Goal: Task Accomplishment & Management: Complete application form

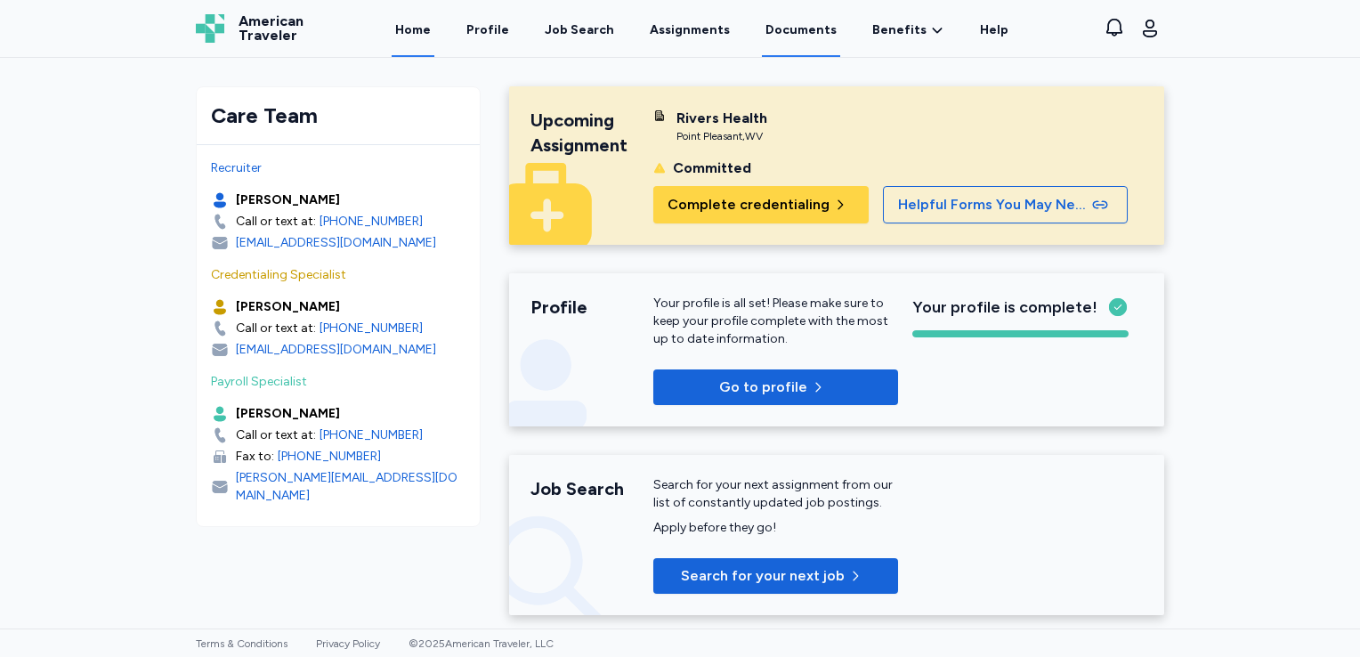
click at [789, 28] on link "Documents" at bounding box center [801, 29] width 78 height 55
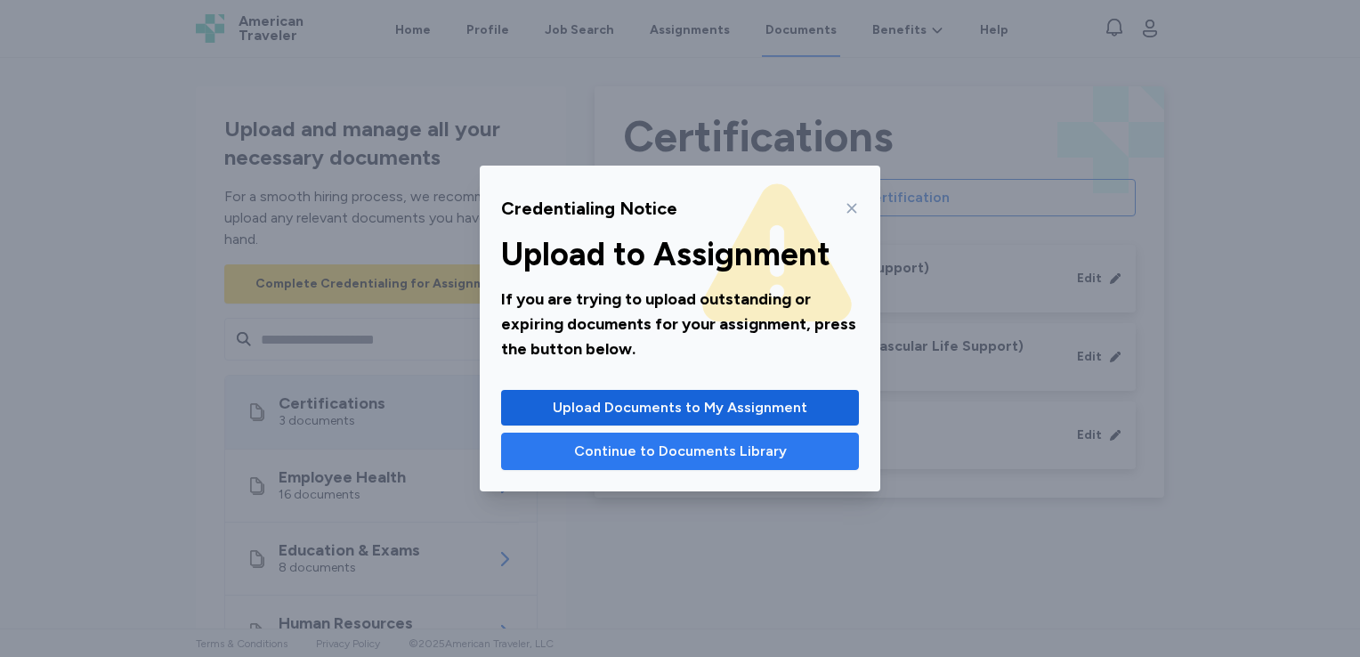
click at [676, 448] on span "Continue to Documents Library" at bounding box center [680, 450] width 213 height 21
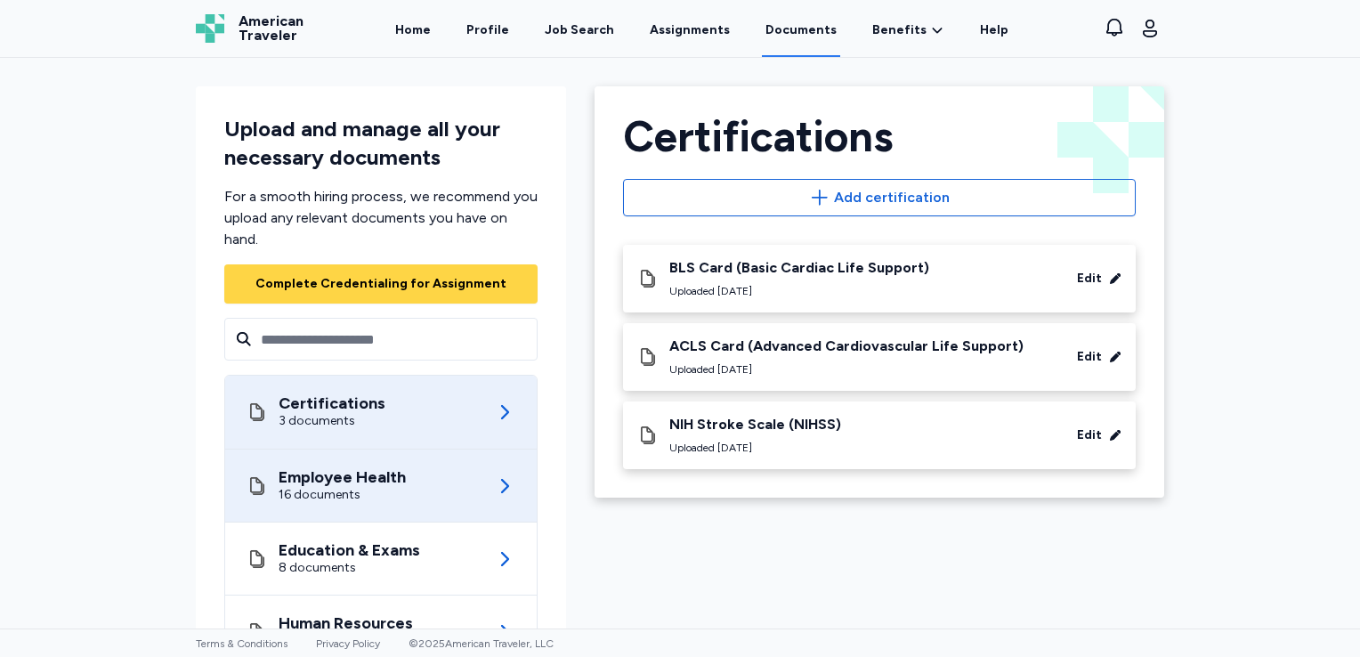
click at [412, 479] on div "Employee Health 16 documents" at bounding box center [380, 485] width 269 height 72
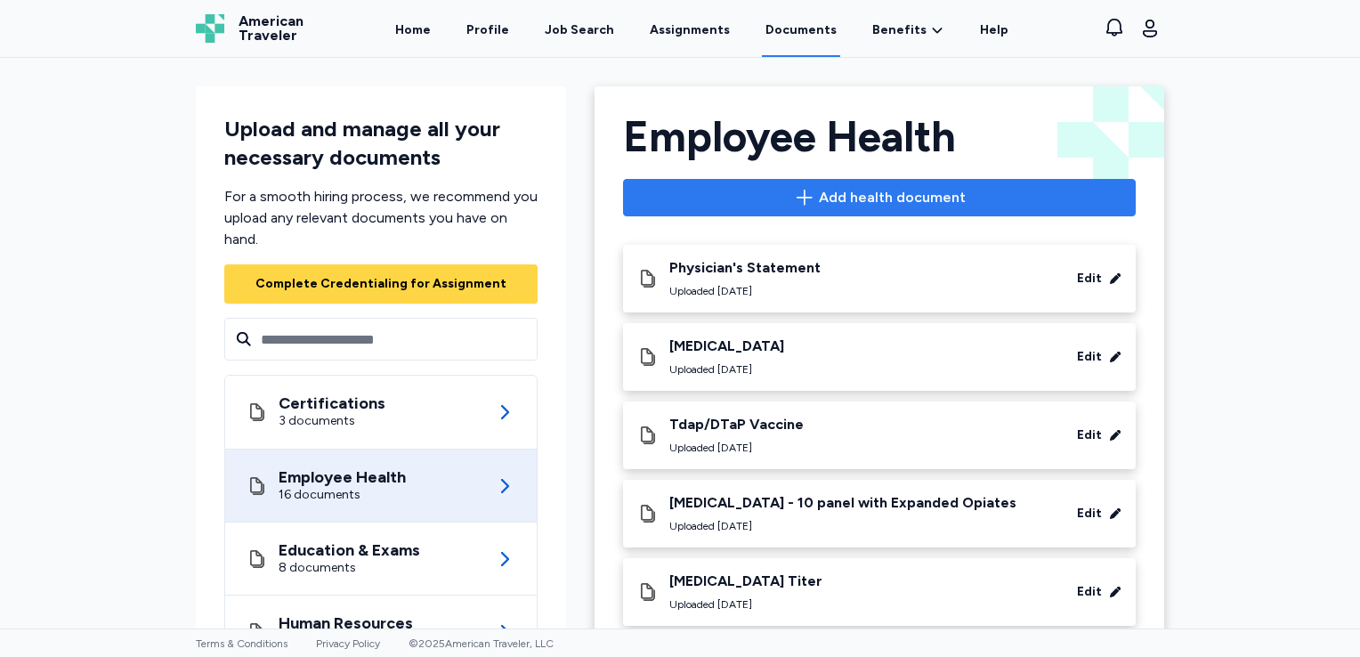
click at [860, 199] on span "Add health document" at bounding box center [892, 197] width 147 height 21
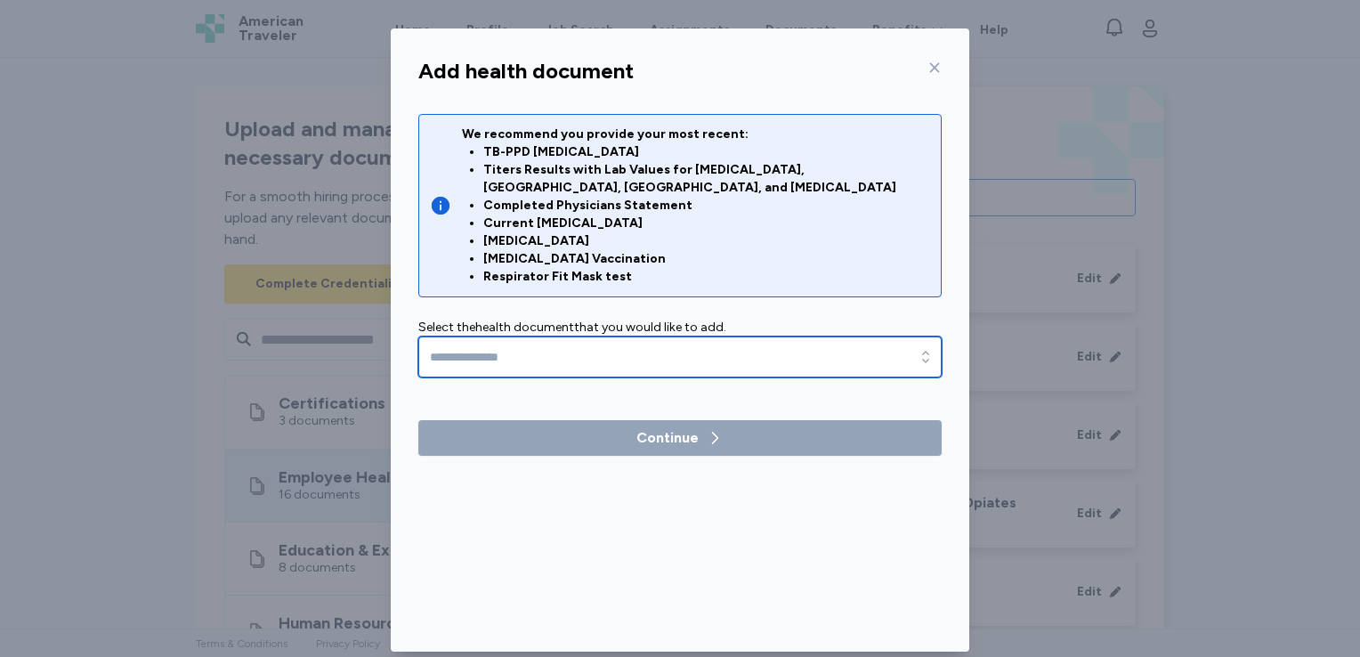
click at [694, 342] on input "text" at bounding box center [679, 356] width 523 height 41
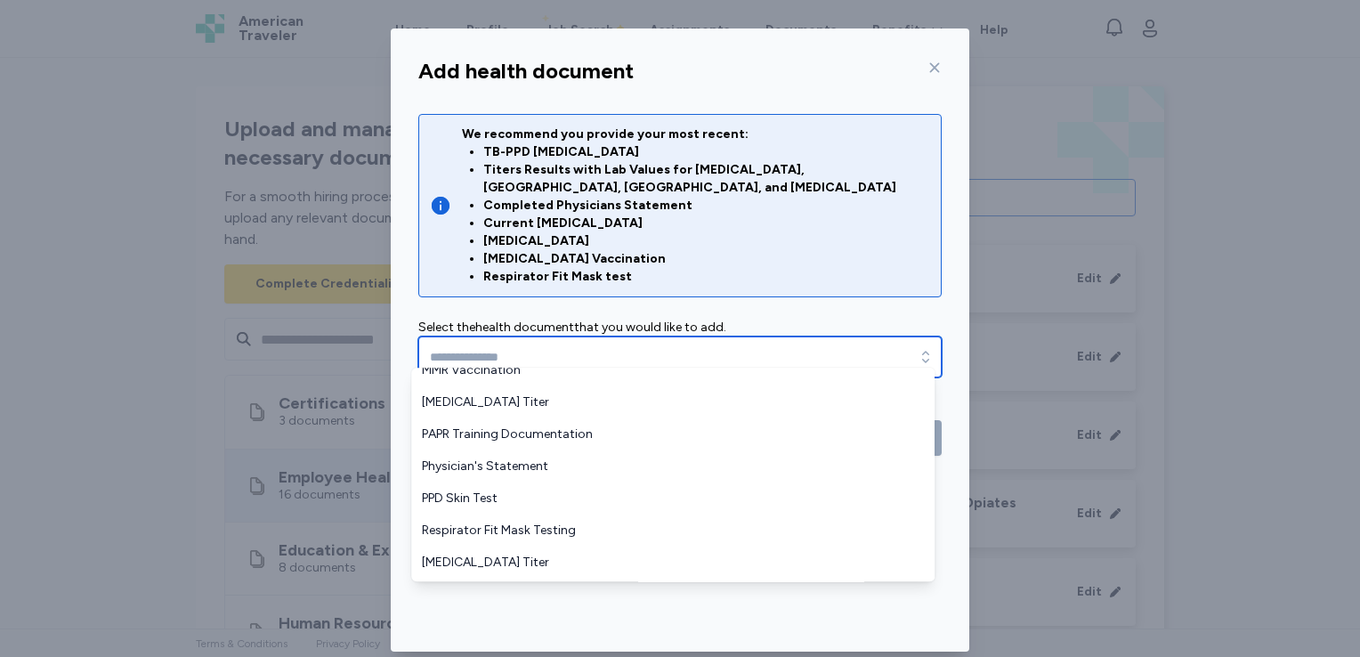
scroll to position [463, 0]
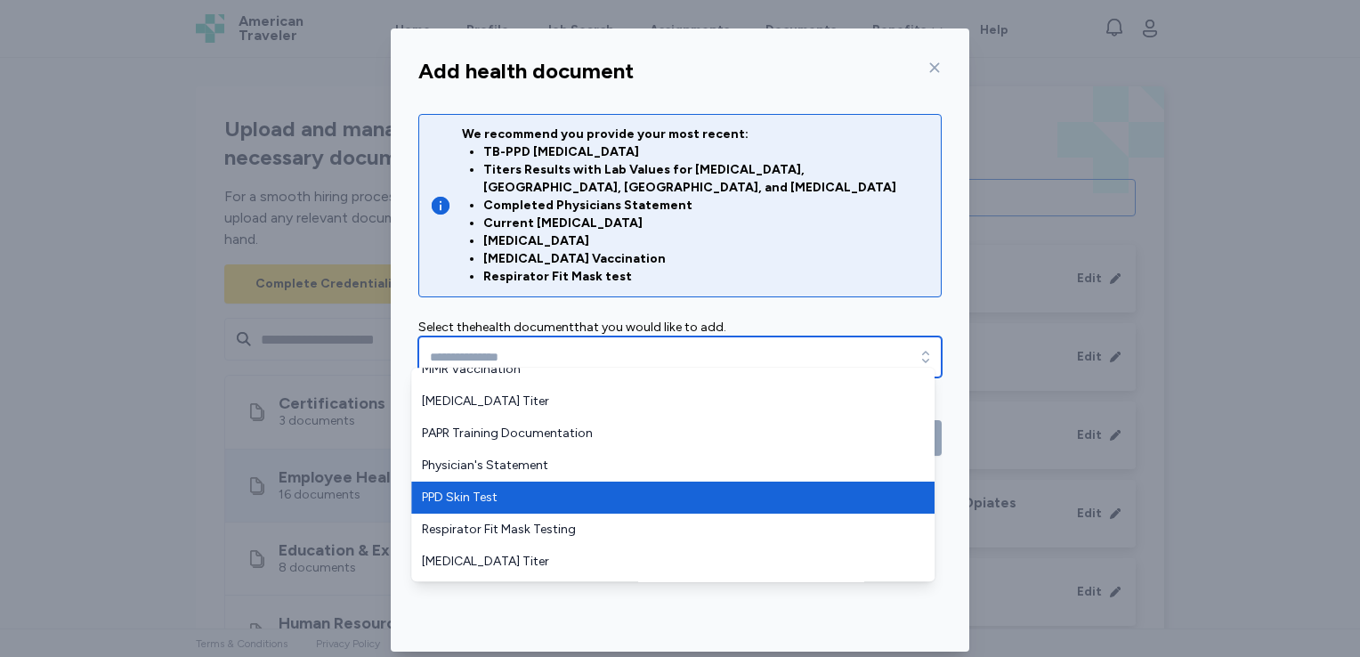
type input "**********"
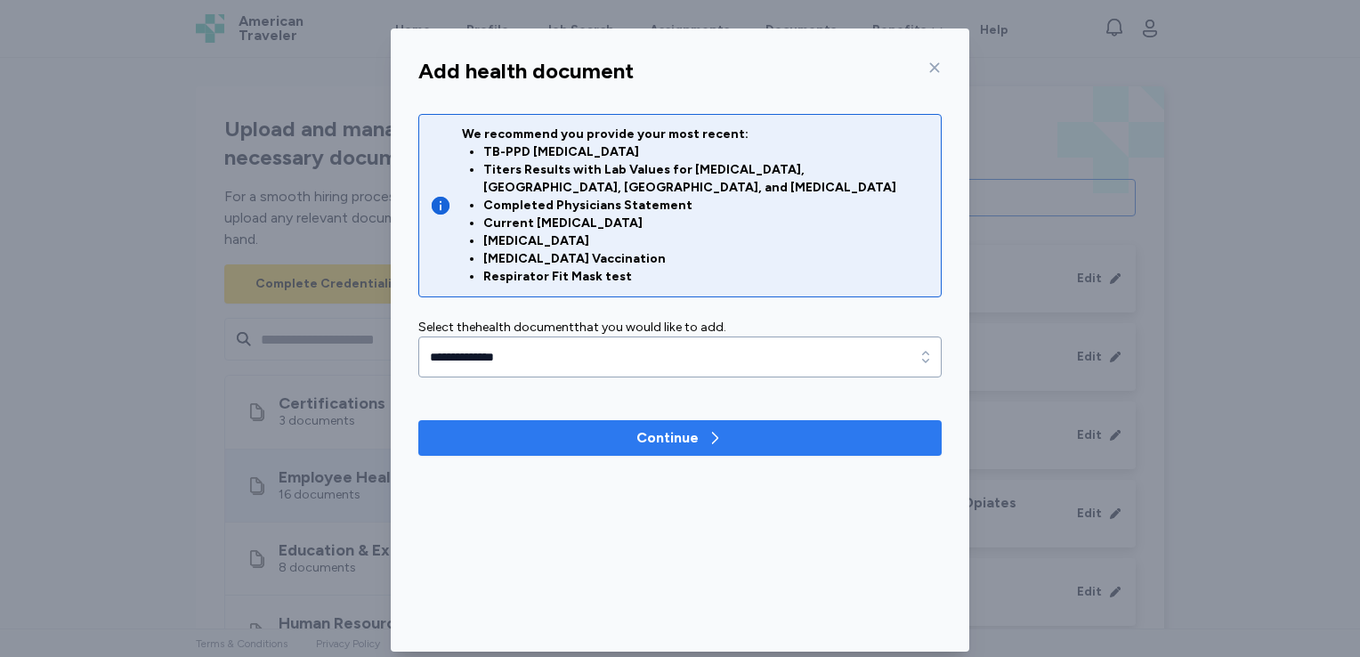
click at [622, 427] on span "Continue" at bounding box center [679, 437] width 495 height 21
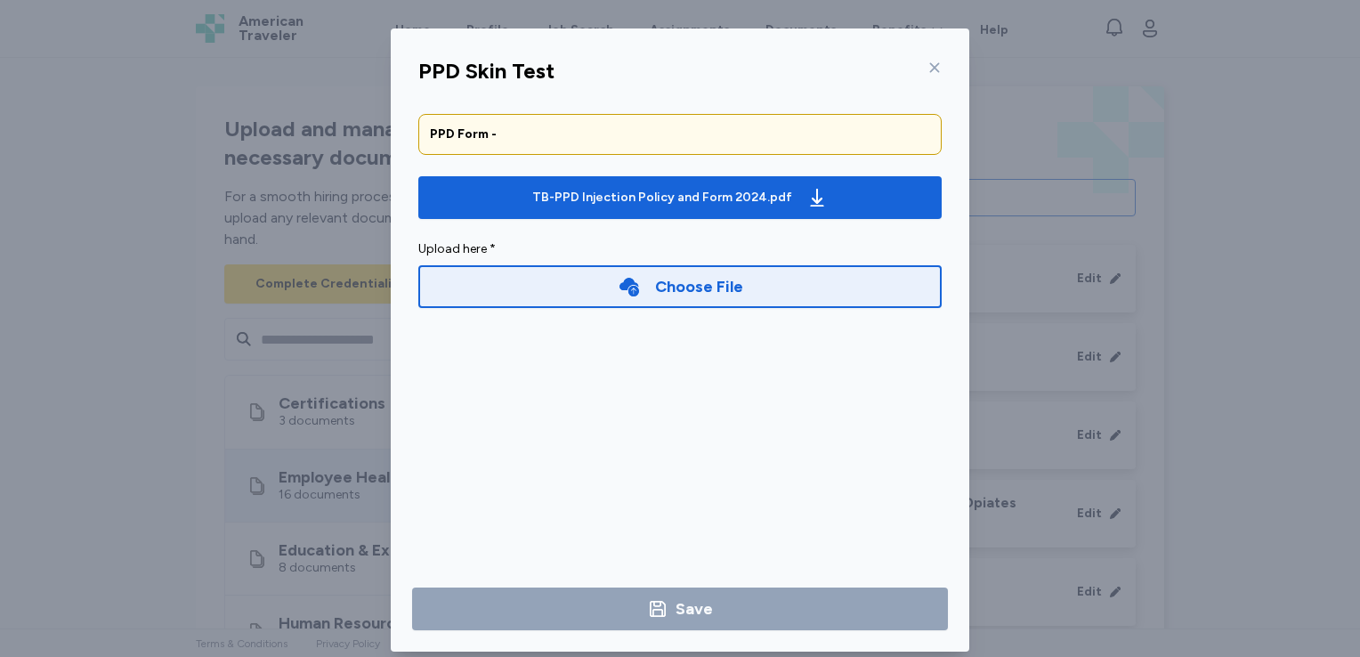
click at [646, 285] on div "Choose File" at bounding box center [680, 286] width 125 height 25
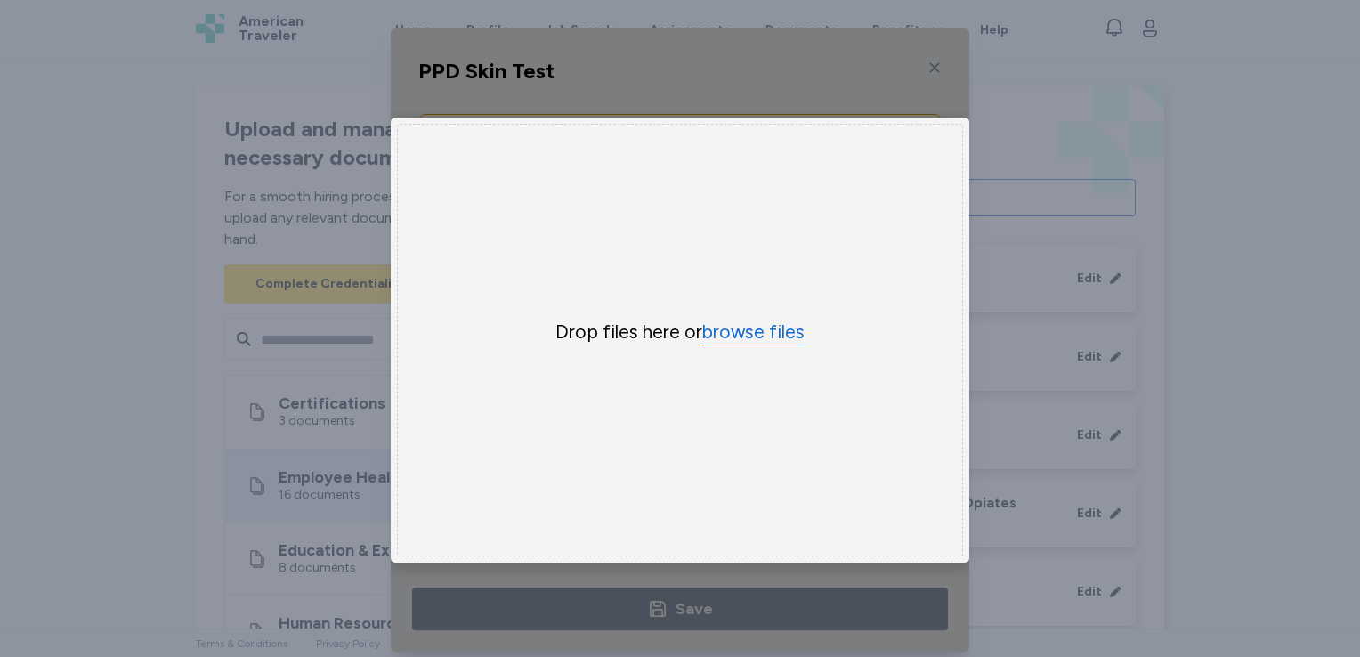
click at [745, 327] on button "browse files" at bounding box center [753, 332] width 102 height 26
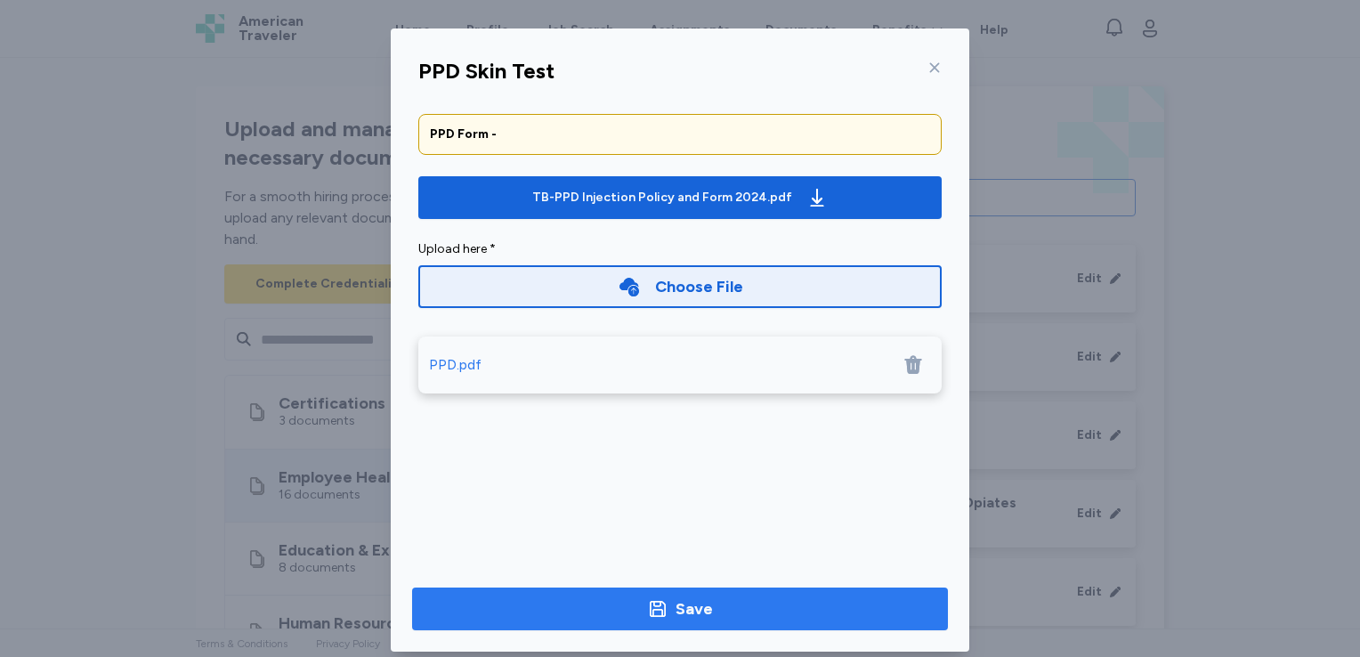
click at [712, 600] on span "Save" at bounding box center [679, 608] width 507 height 25
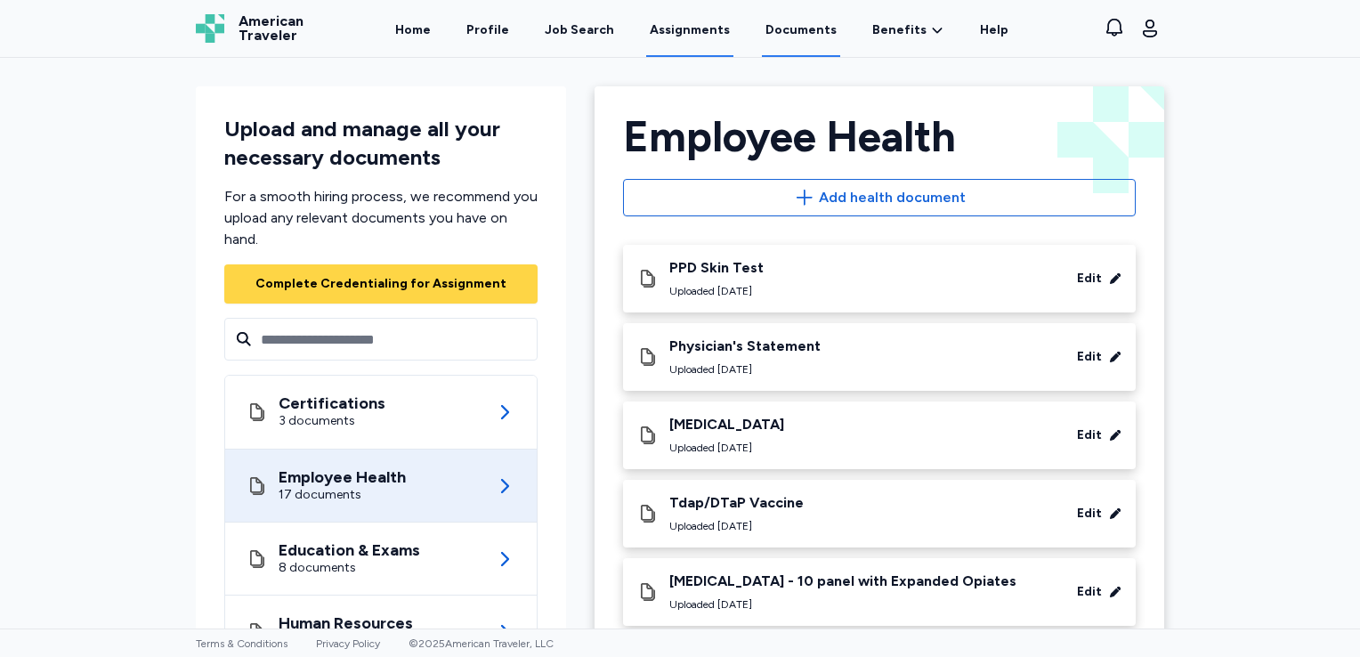
click at [666, 35] on link "Assignments" at bounding box center [689, 29] width 87 height 55
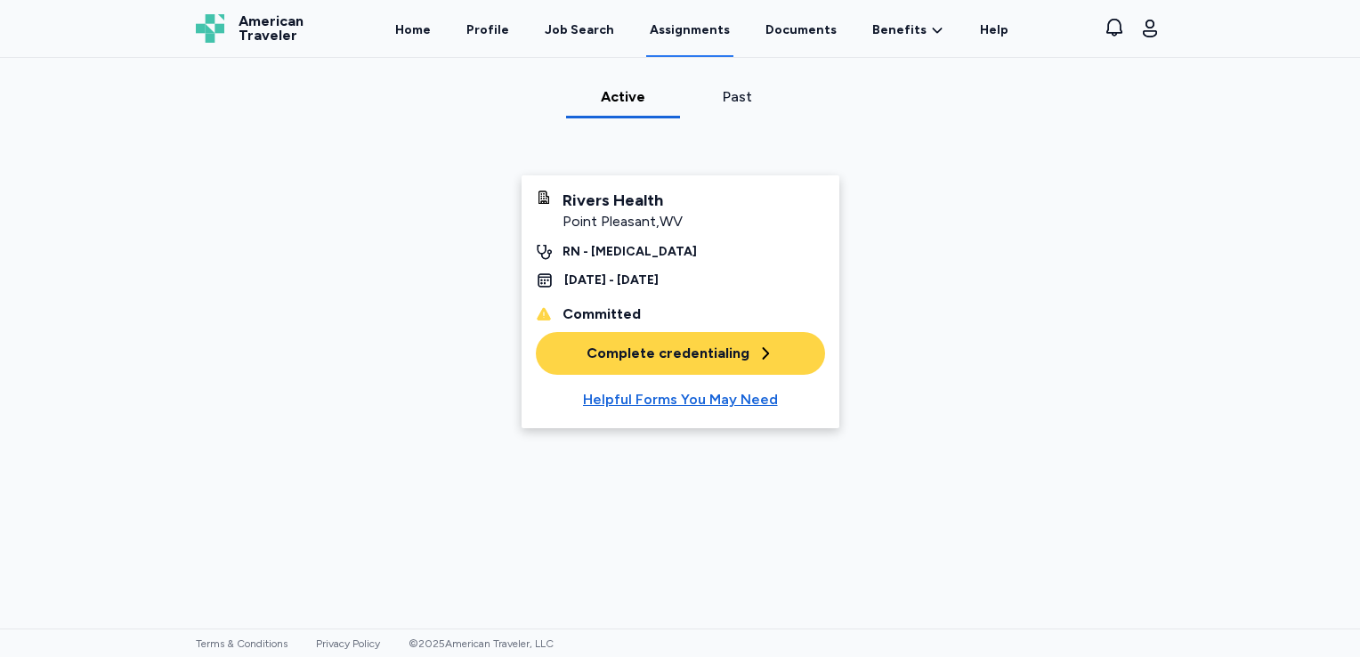
click at [630, 354] on div "Complete credentialing" at bounding box center [680, 353] width 188 height 21
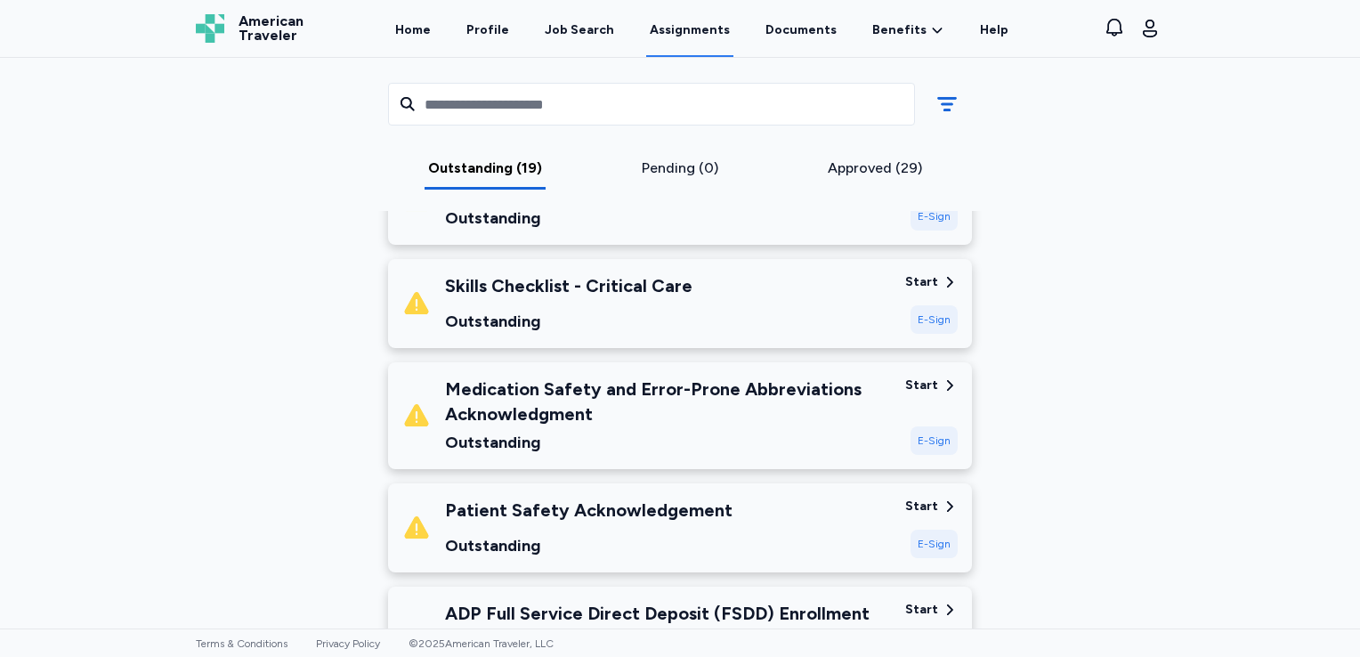
scroll to position [427, 0]
